Goal: Navigation & Orientation: Find specific page/section

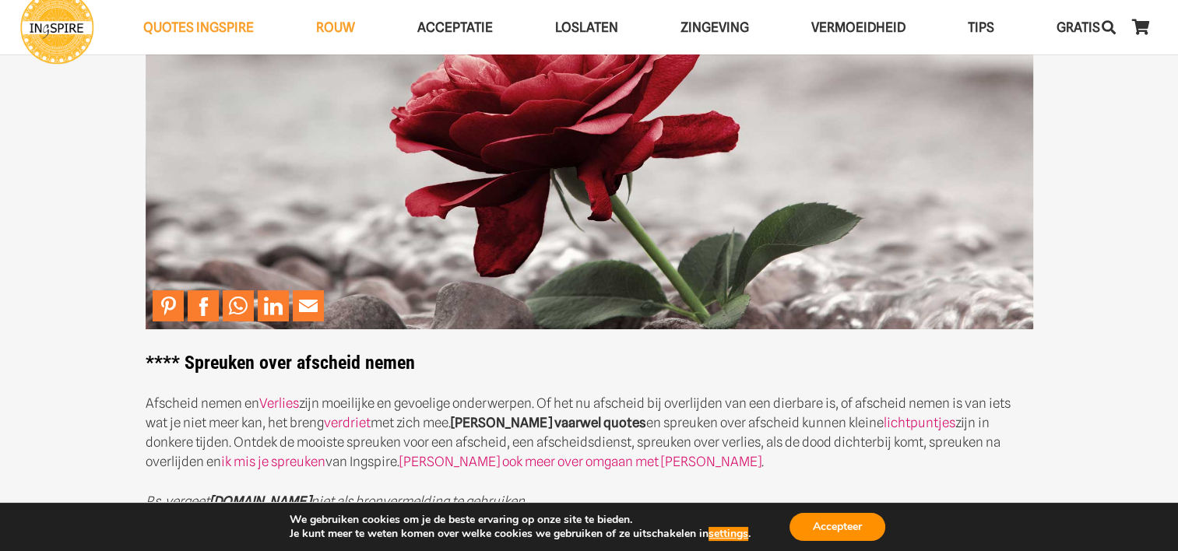
scroll to position [234, 0]
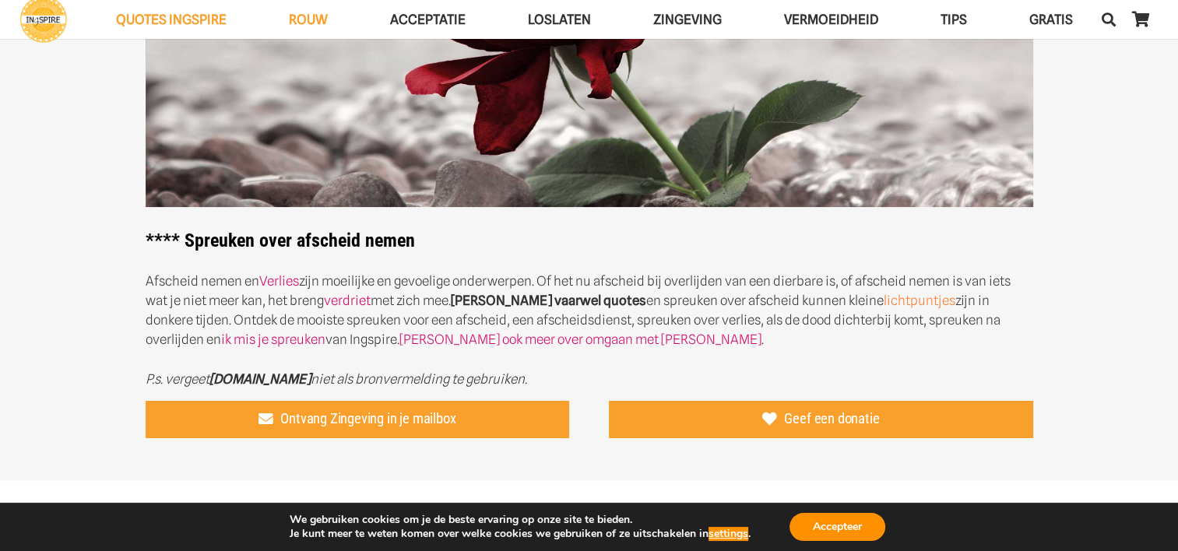
click at [876, 302] on link "lichtpuntjes" at bounding box center [919, 301] width 72 height 16
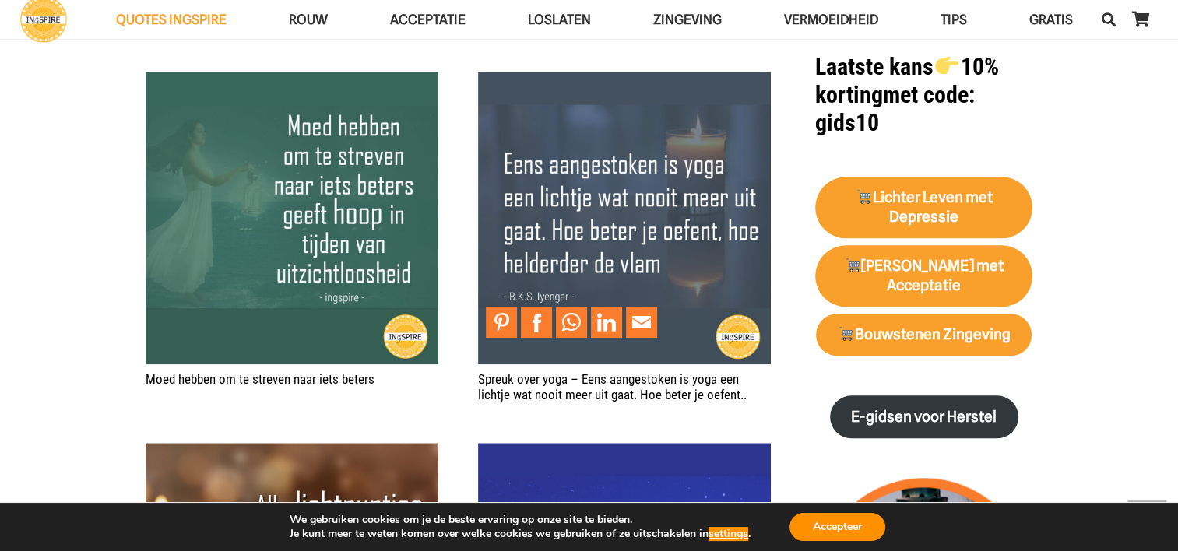
scroll to position [934, 0]
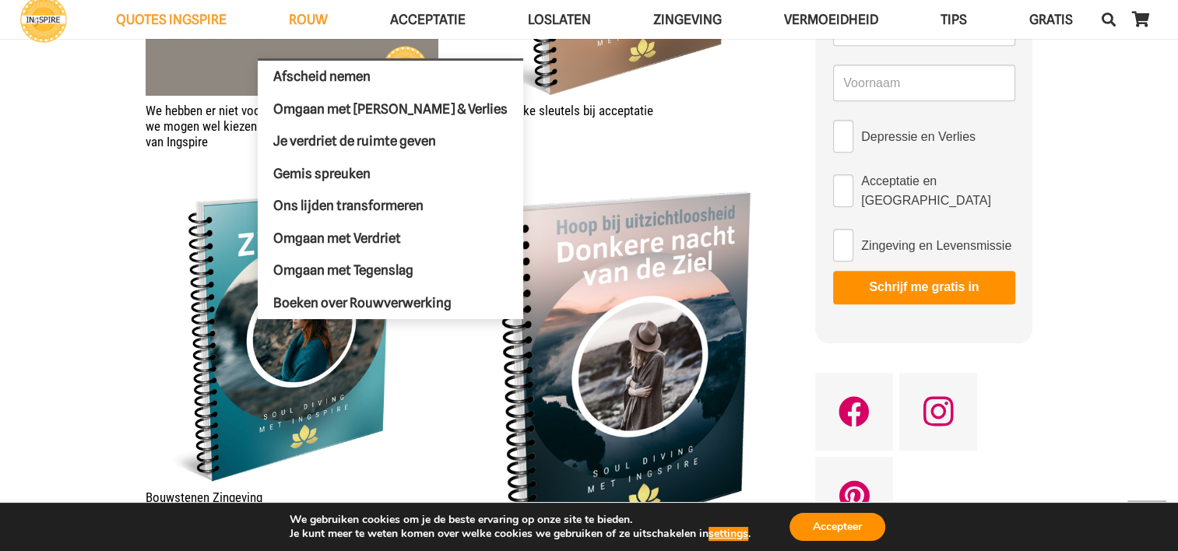
click at [308, 5] on link "ROUW" at bounding box center [308, 20] width 101 height 40
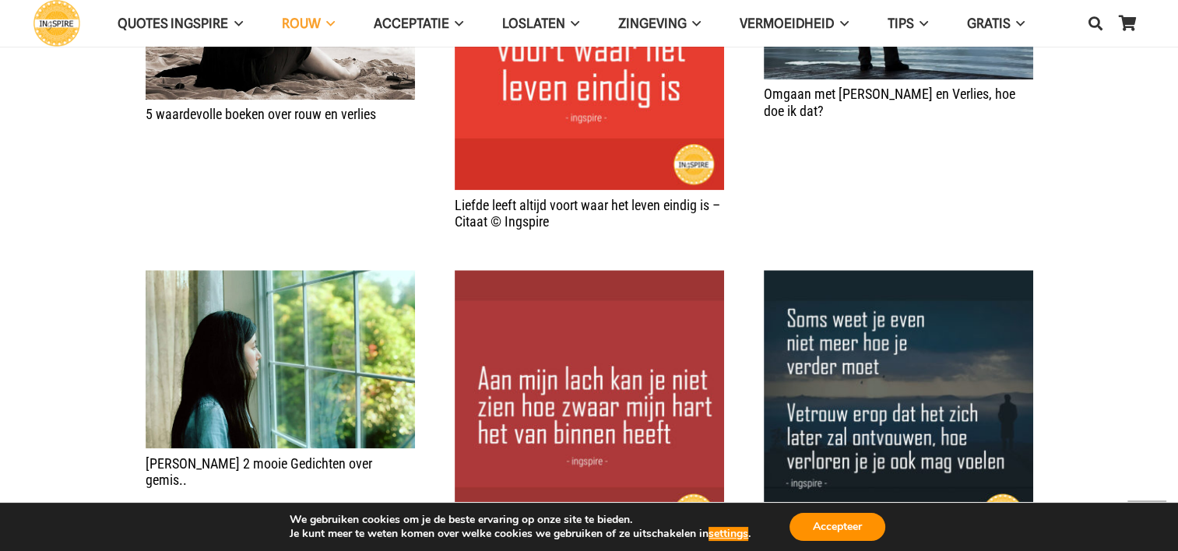
scroll to position [1635, 0]
